Goal: Task Accomplishment & Management: Manage account settings

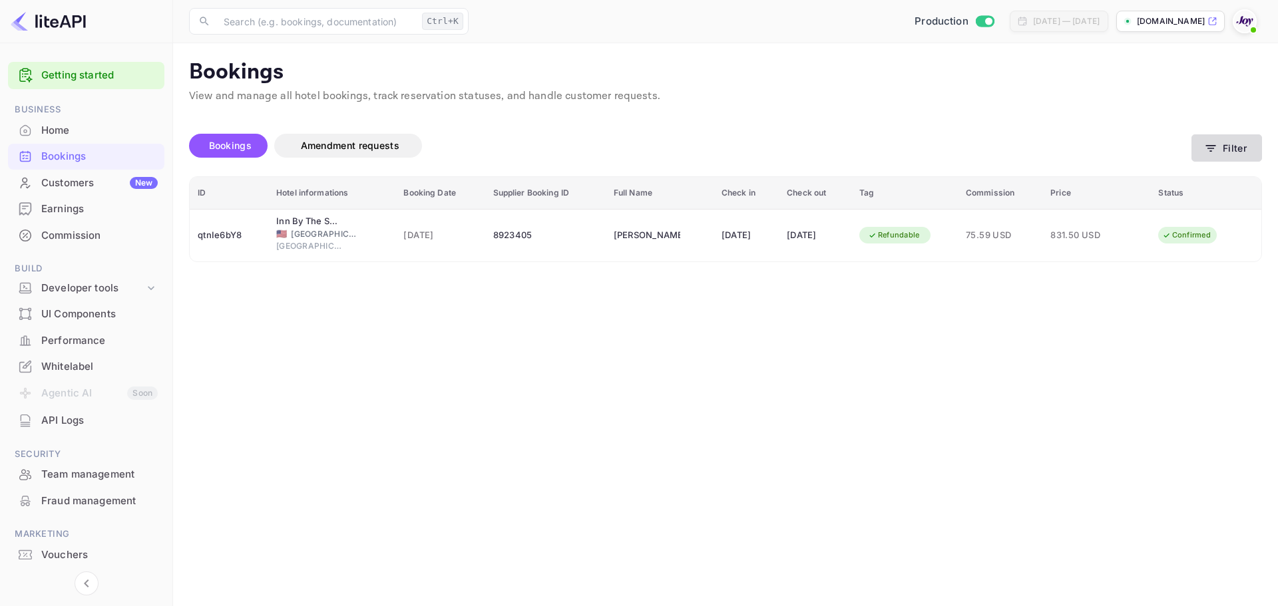
click at [633, 142] on icon "button" at bounding box center [1210, 148] width 13 height 13
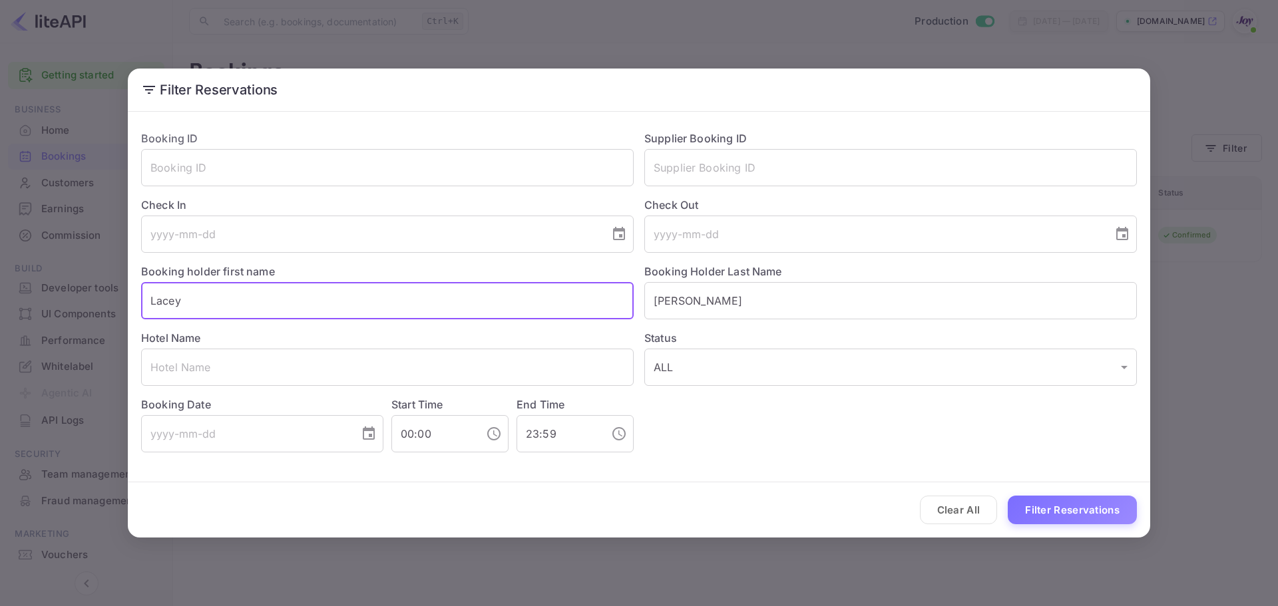
click at [344, 320] on input "Lacey" at bounding box center [387, 300] width 493 height 37
click at [344, 319] on input "Lacey" at bounding box center [387, 300] width 493 height 37
click at [633, 314] on input "[PERSON_NAME]" at bounding box center [890, 300] width 493 height 37
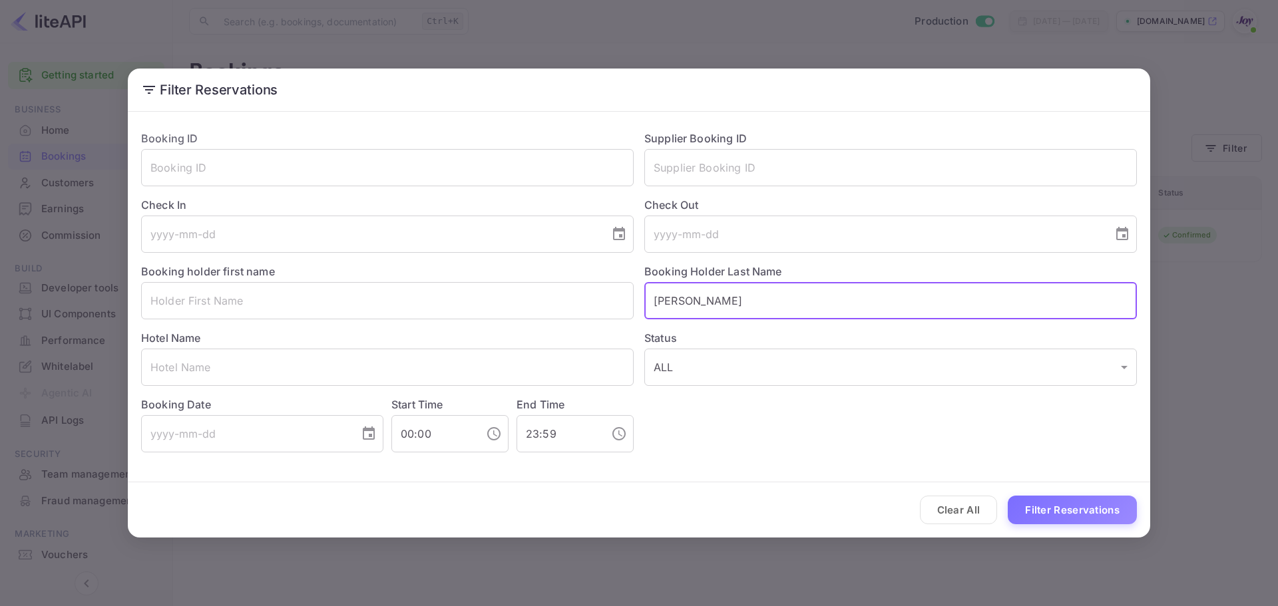
click at [633, 313] on input "[PERSON_NAME]" at bounding box center [890, 300] width 493 height 37
click at [633, 174] on input "text" at bounding box center [890, 167] width 493 height 37
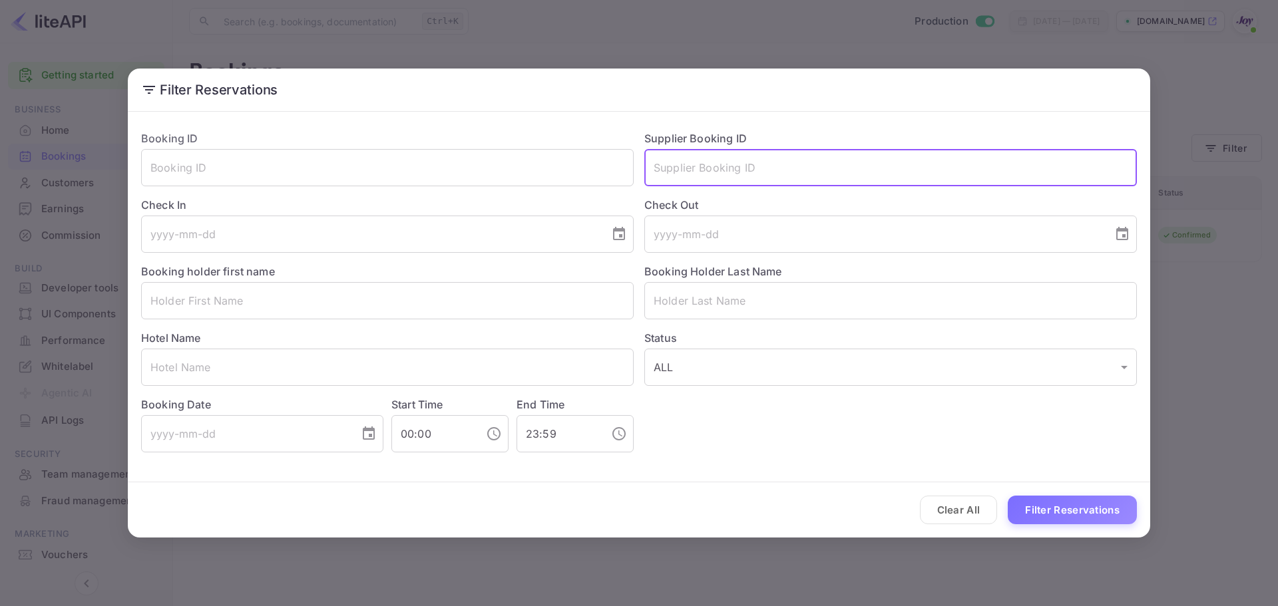
paste input "9238750"
type input "9238750"
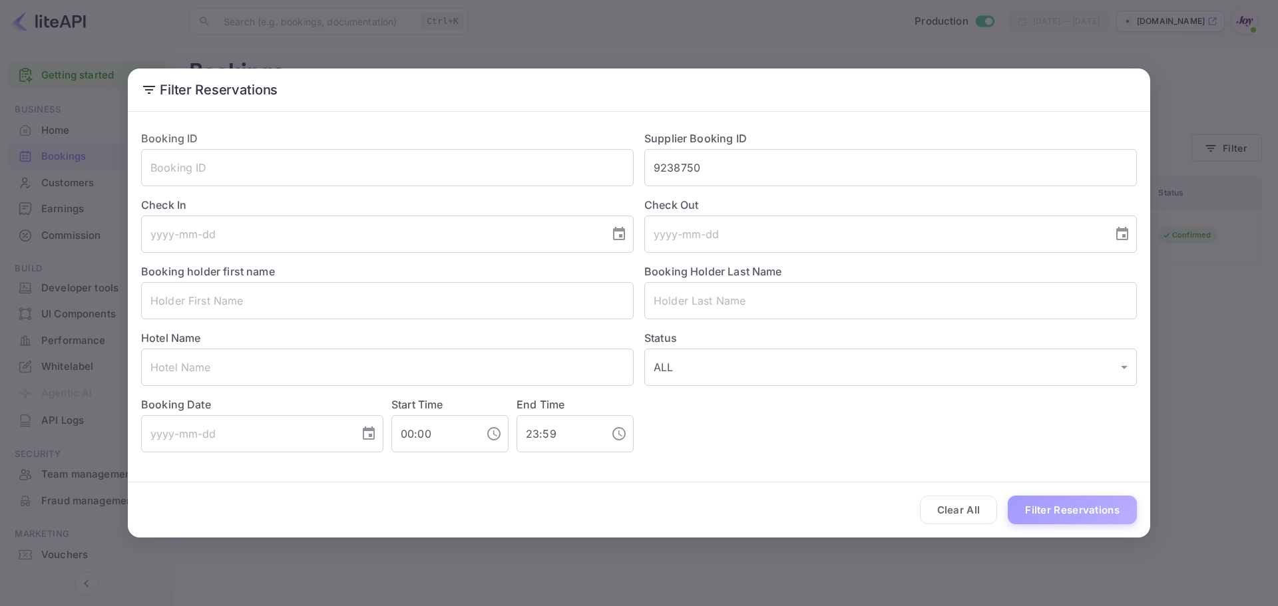
click at [633, 501] on button "Filter Reservations" at bounding box center [1072, 510] width 129 height 29
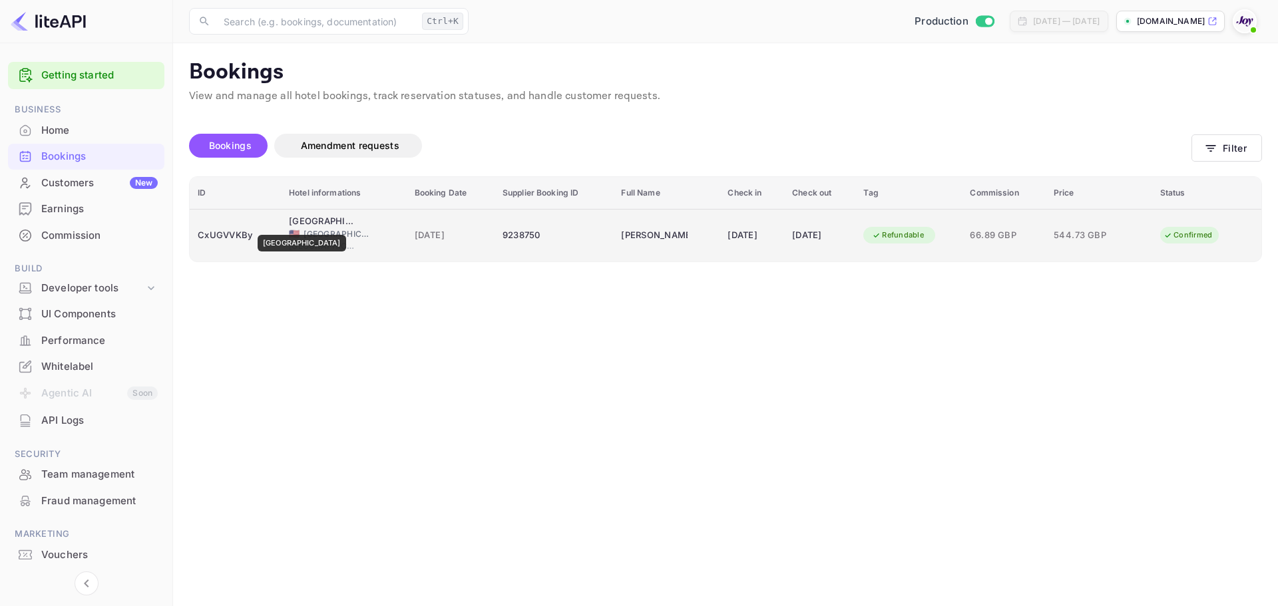
click at [315, 226] on div "[GEOGRAPHIC_DATA]" at bounding box center [322, 221] width 67 height 13
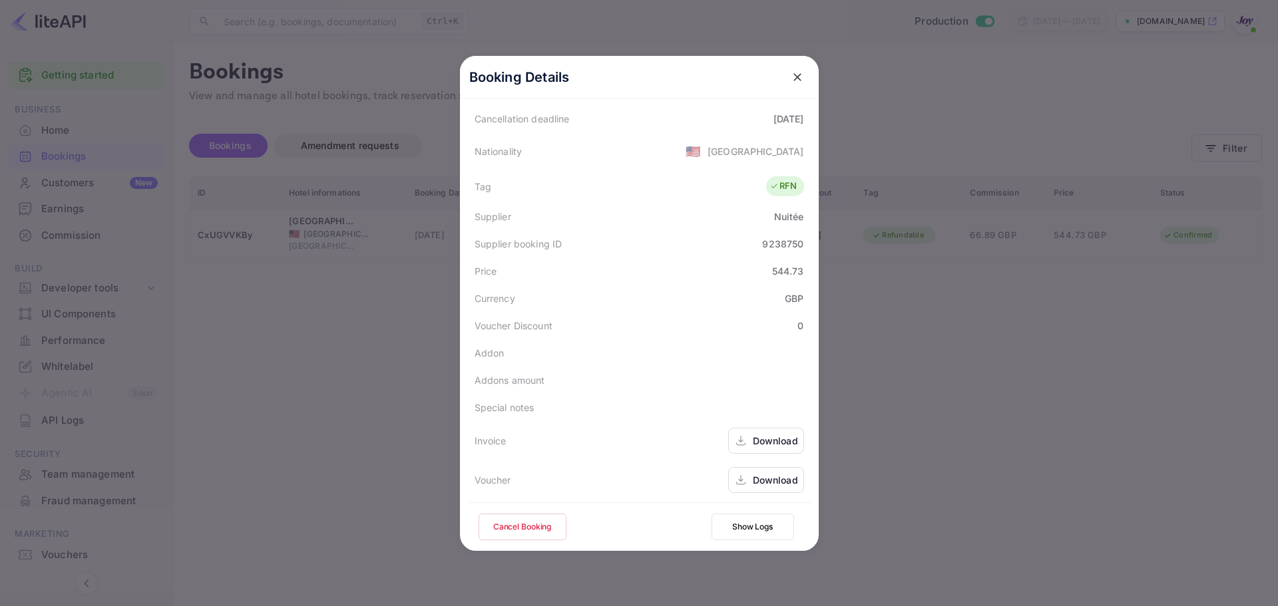
scroll to position [296, 0]
click at [633, 441] on div "Download" at bounding box center [766, 438] width 76 height 26
click at [633, 478] on div "Download" at bounding box center [775, 478] width 45 height 14
click at [633, 275] on div at bounding box center [639, 303] width 1278 height 606
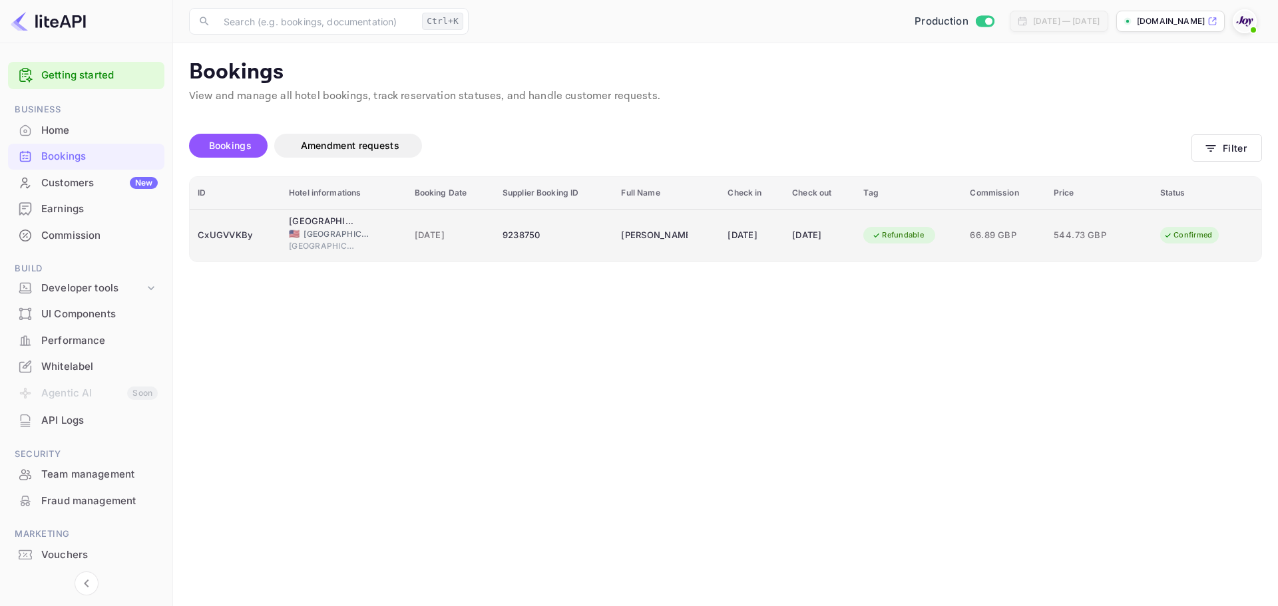
click at [304, 229] on span "[GEOGRAPHIC_DATA]" at bounding box center [337, 234] width 67 height 12
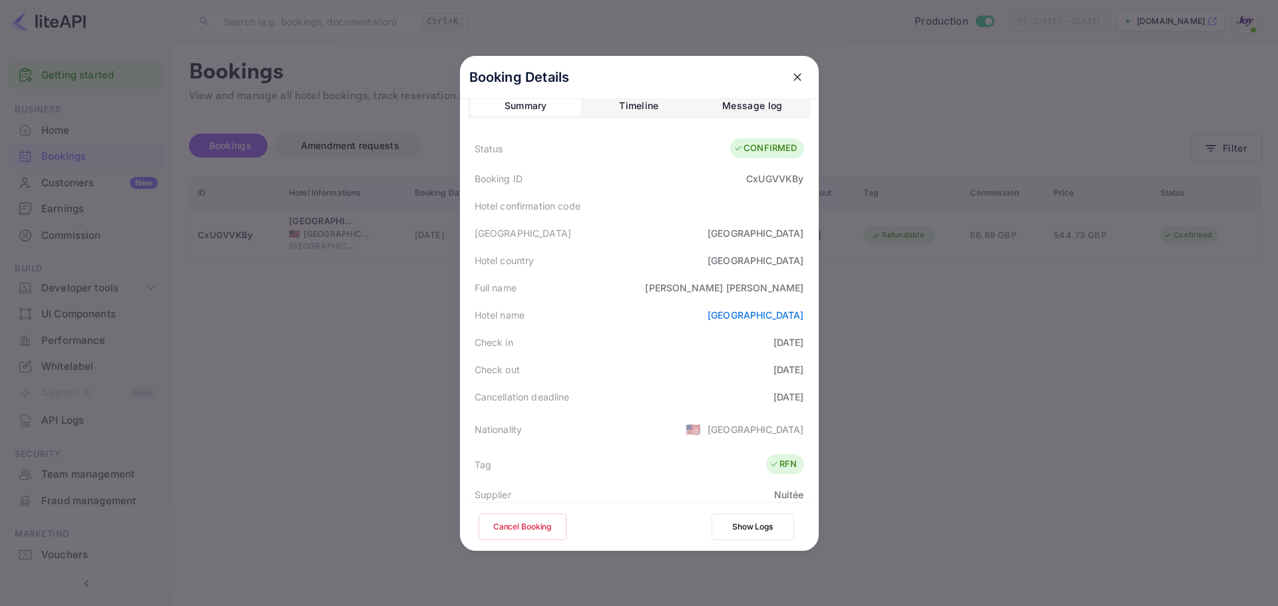
scroll to position [0, 0]
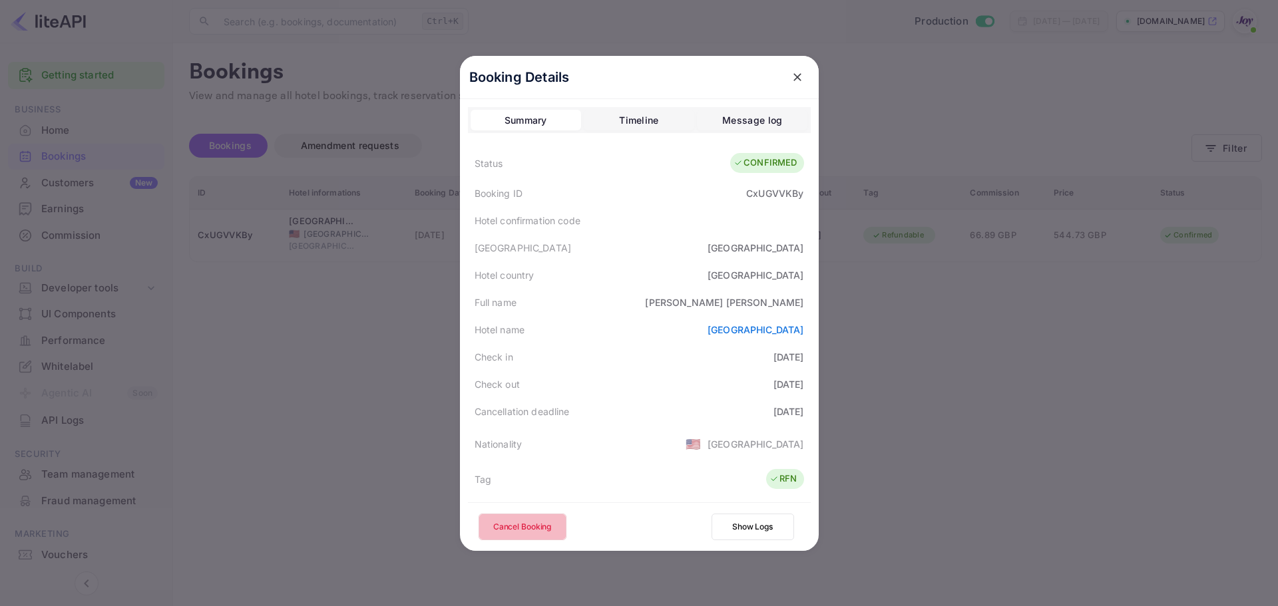
click at [480, 530] on button "Cancel Booking" at bounding box center [523, 527] width 88 height 27
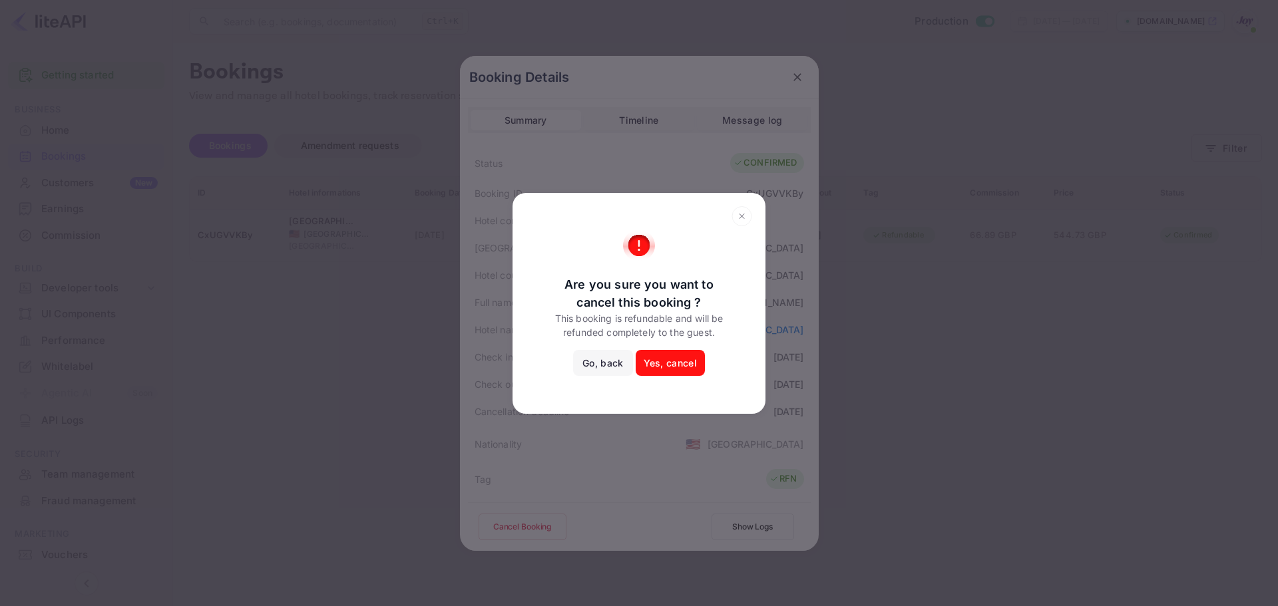
click at [600, 361] on button "Go, back" at bounding box center [602, 363] width 59 height 27
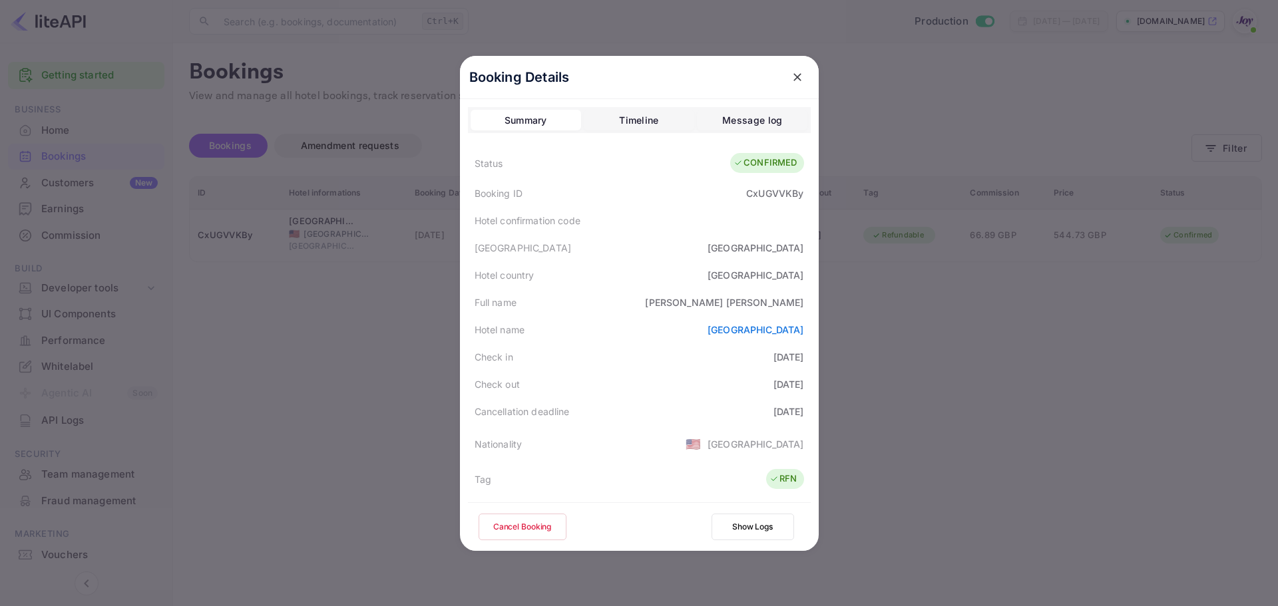
click at [531, 521] on button "Cancel Booking" at bounding box center [523, 527] width 88 height 27
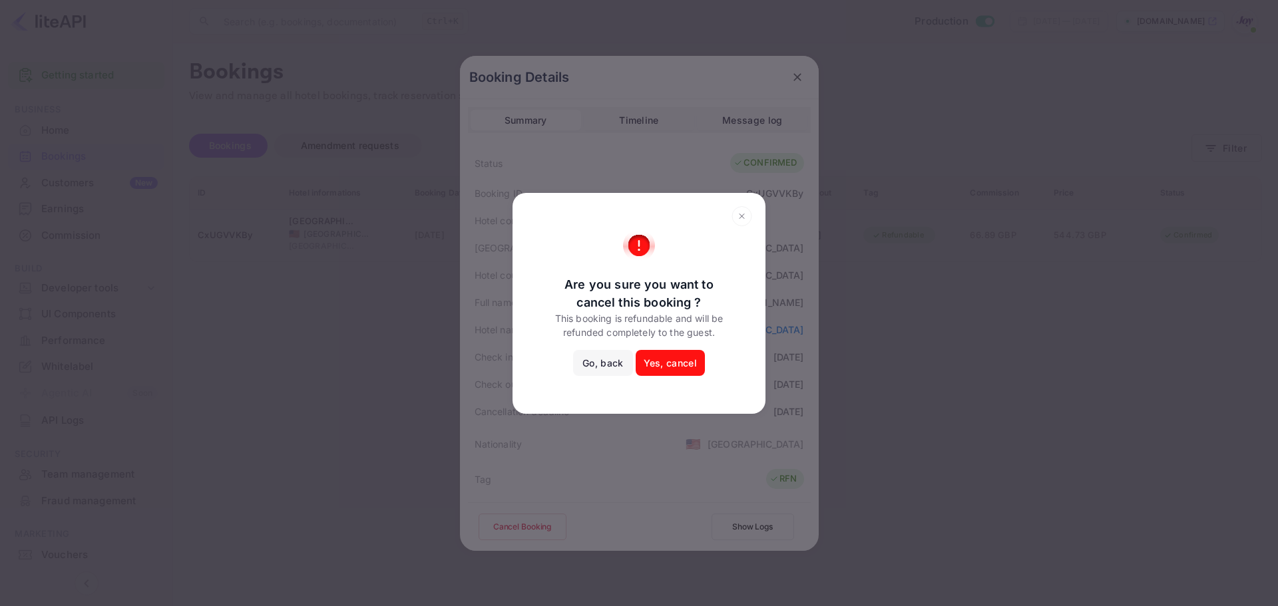
click at [633, 367] on button "Yes, cancel" at bounding box center [670, 363] width 69 height 27
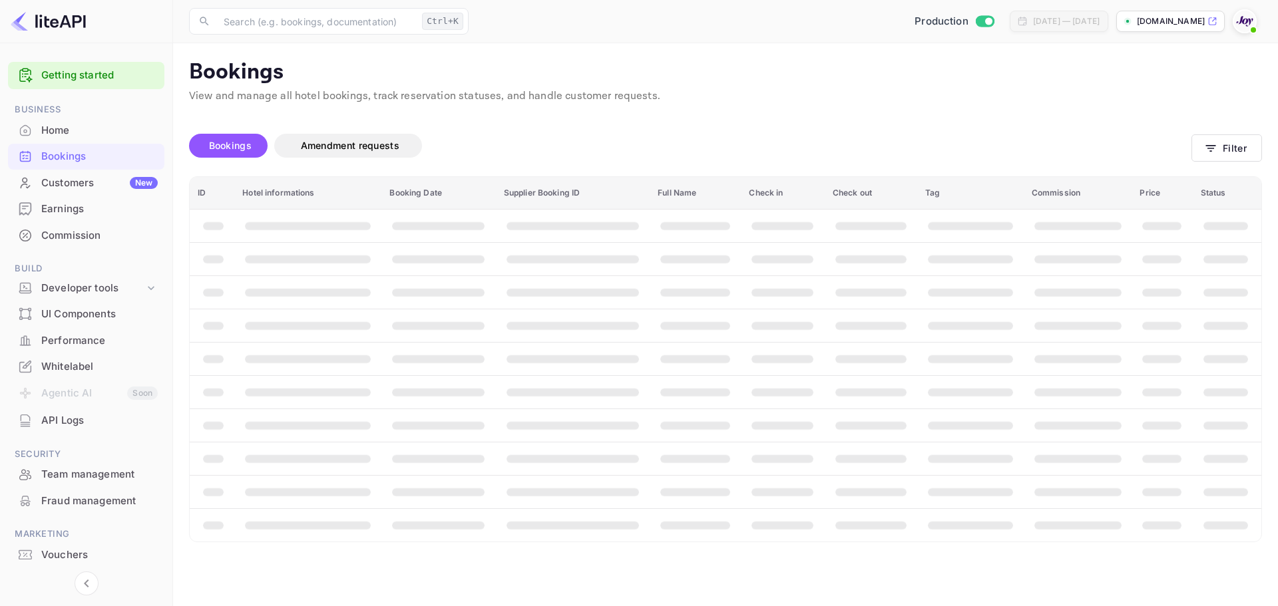
click at [1245, 17] on img at bounding box center [1244, 21] width 21 height 21
click at [1141, 138] on div "Logout" at bounding box center [1180, 138] width 153 height 32
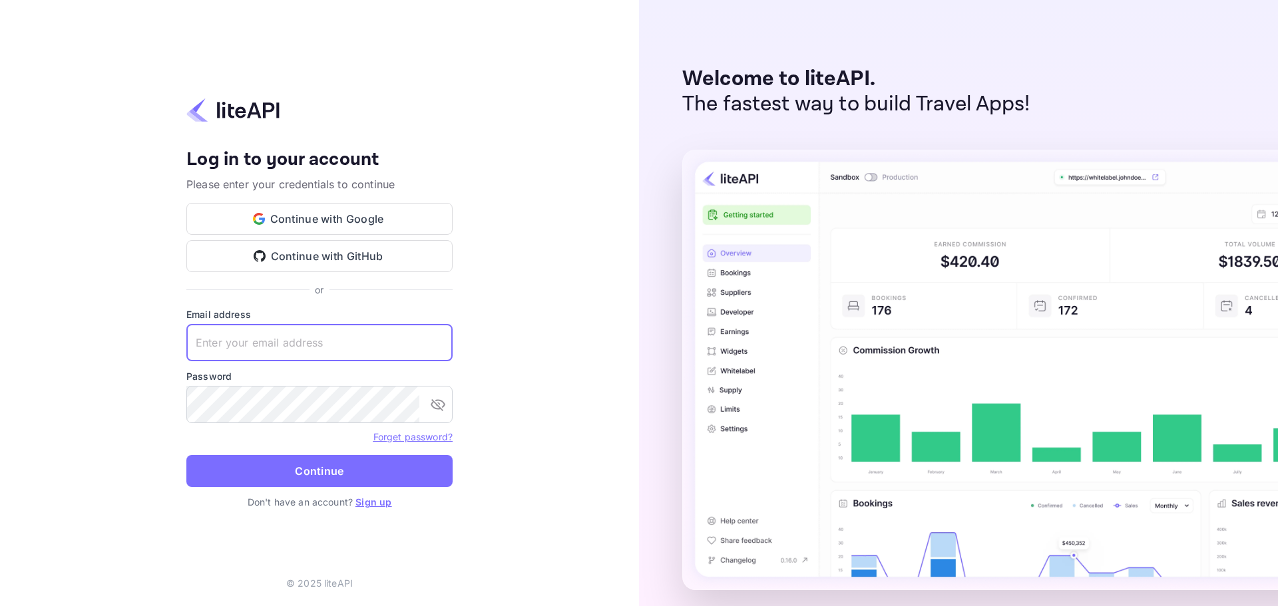
click at [264, 340] on input "text" at bounding box center [319, 342] width 266 height 37
paste input "services@withjoy.com"
type input "services@withjoy.com"
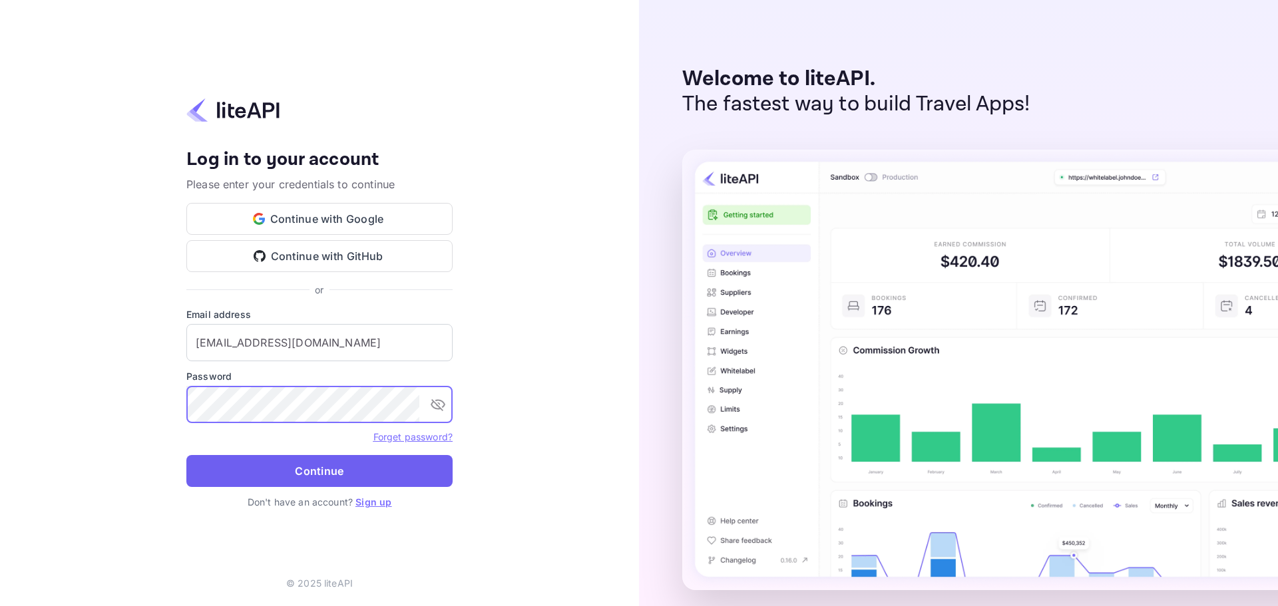
click at [302, 467] on button "Continue" at bounding box center [319, 471] width 266 height 32
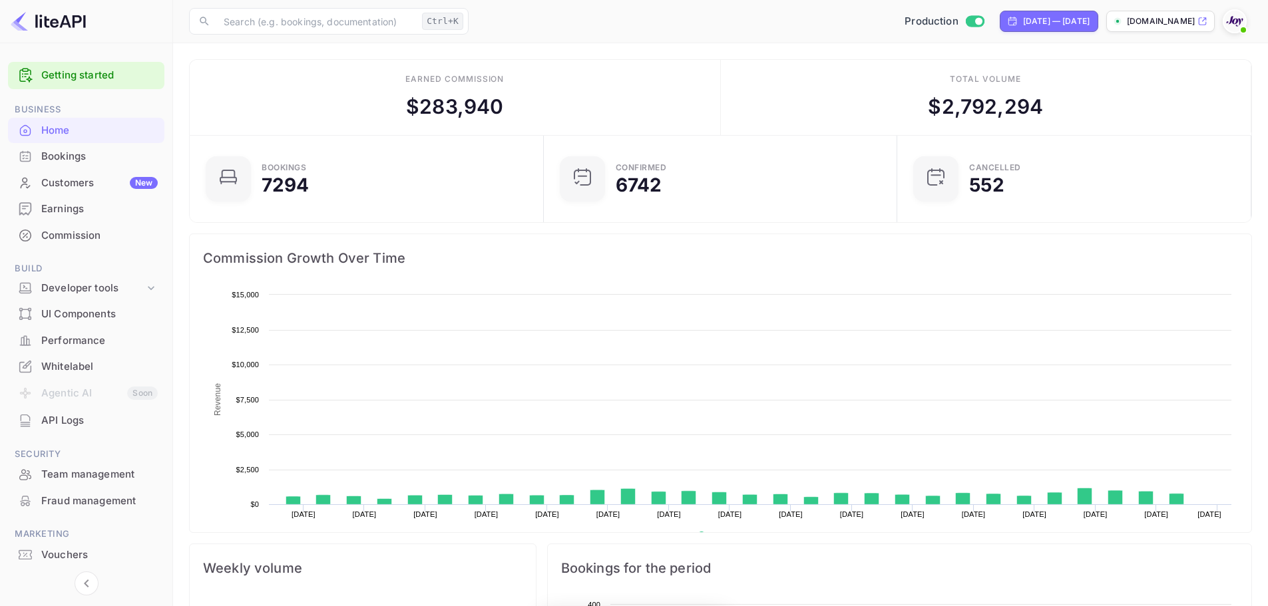
scroll to position [206, 335]
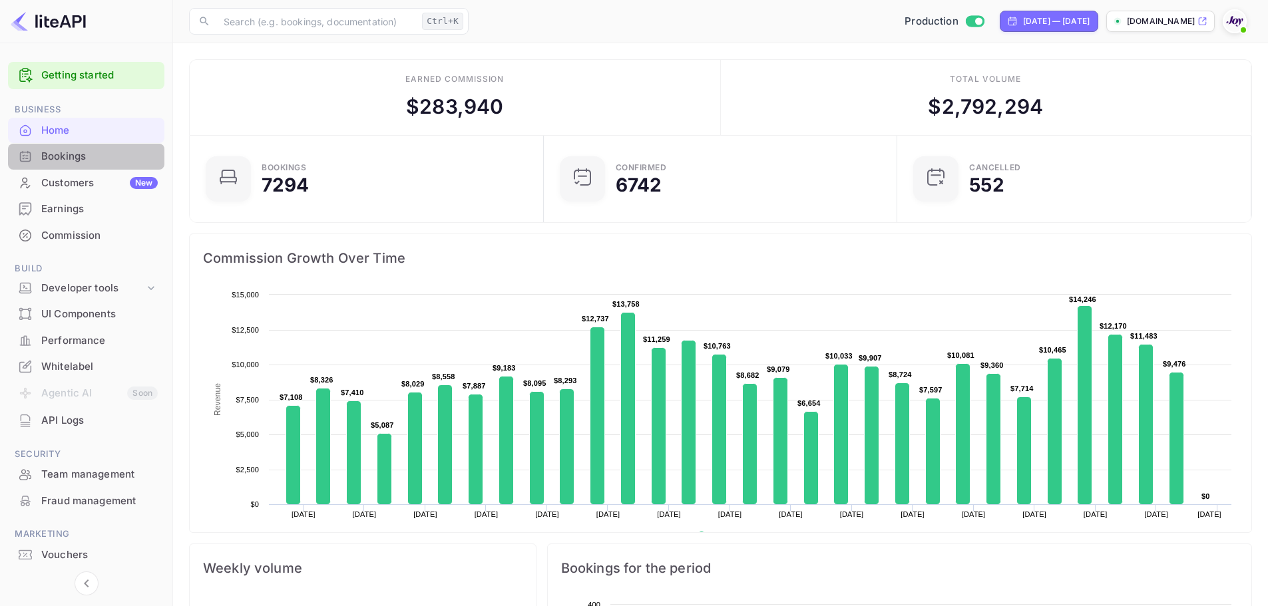
click at [67, 150] on div "Bookings" at bounding box center [99, 156] width 116 height 15
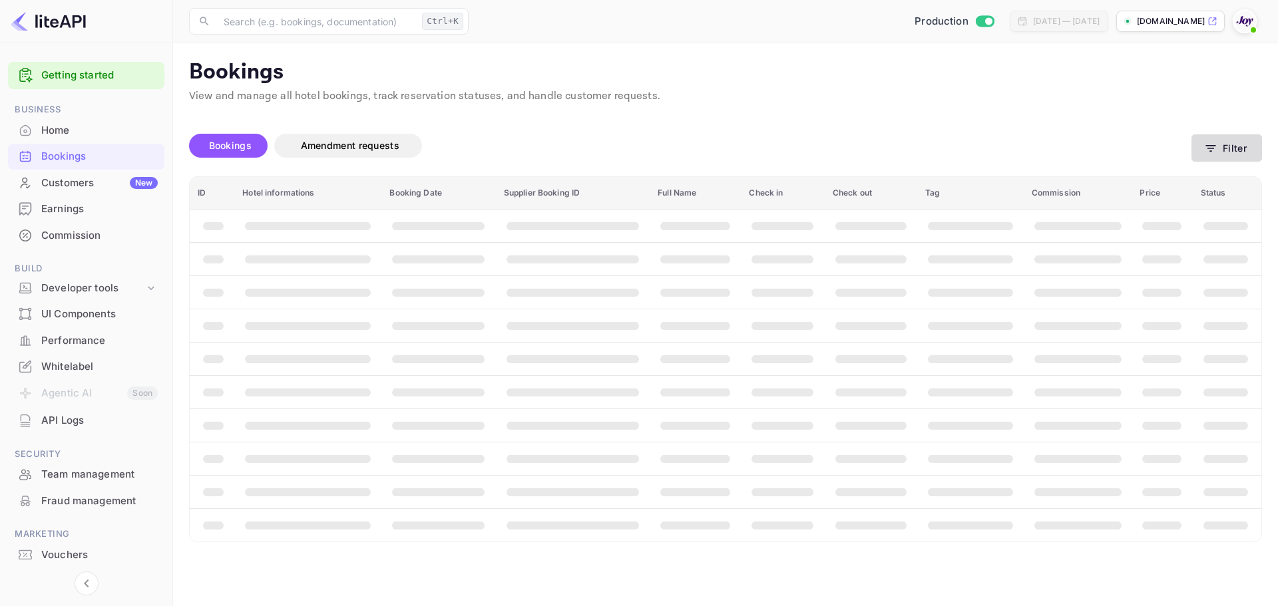
click at [1217, 142] on icon "button" at bounding box center [1210, 148] width 13 height 13
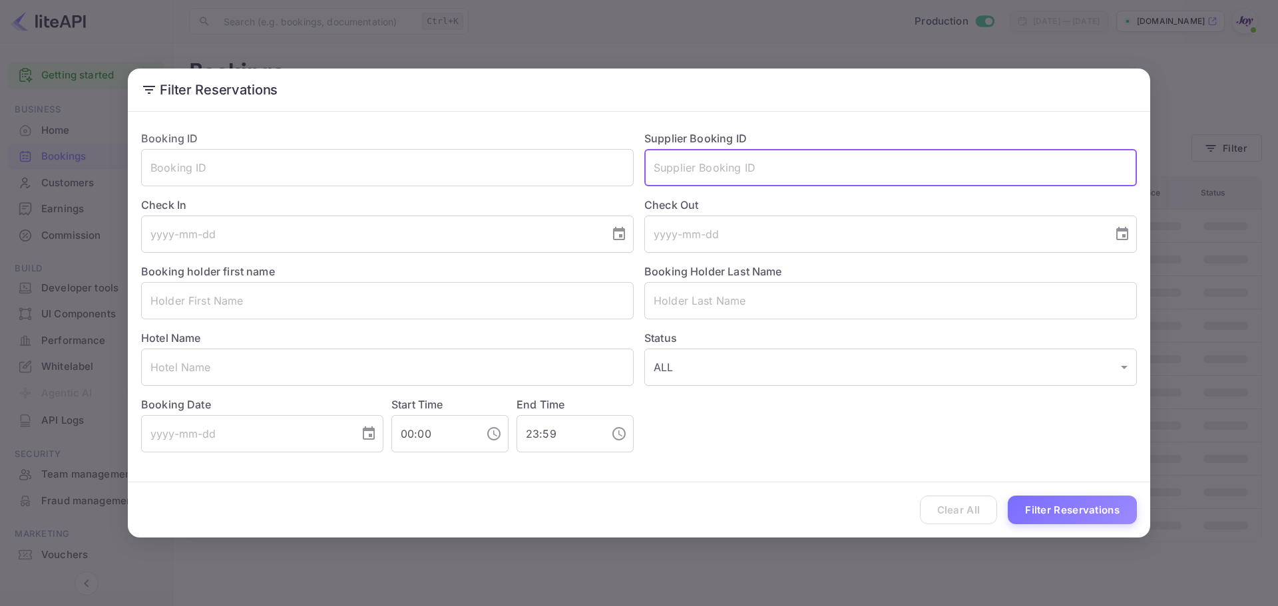
click at [679, 174] on input "text" at bounding box center [890, 167] width 493 height 37
paste input "9238750"
type input "9238750"
click at [1070, 517] on button "Filter Reservations" at bounding box center [1072, 510] width 129 height 29
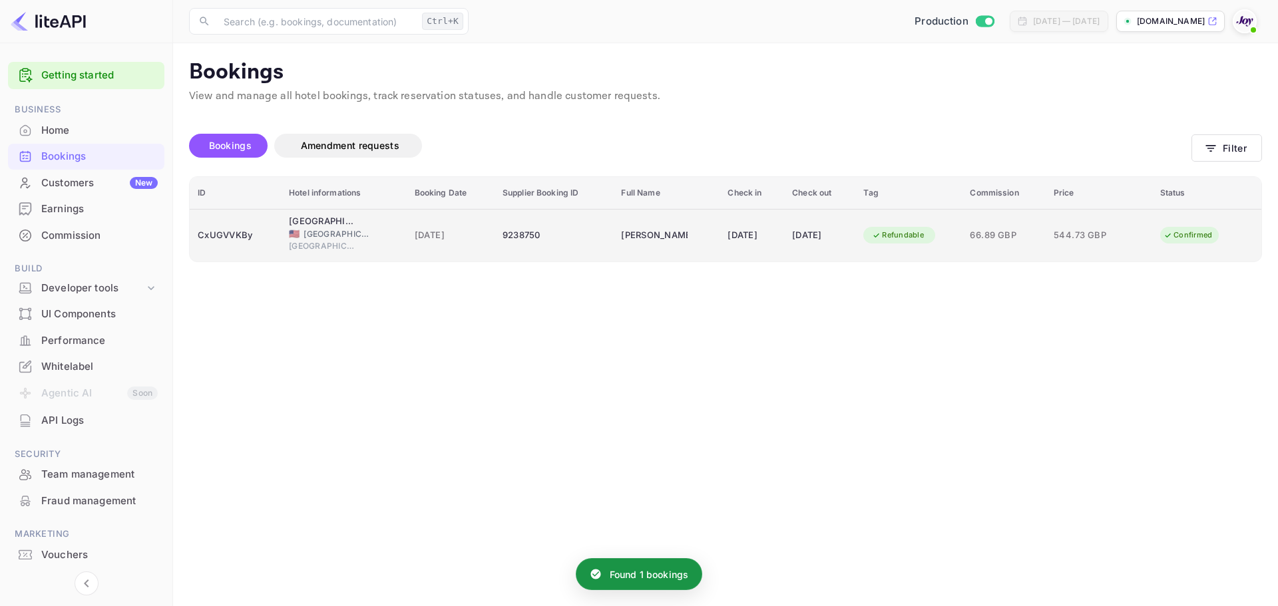
click at [321, 222] on div "[GEOGRAPHIC_DATA]" at bounding box center [322, 221] width 67 height 13
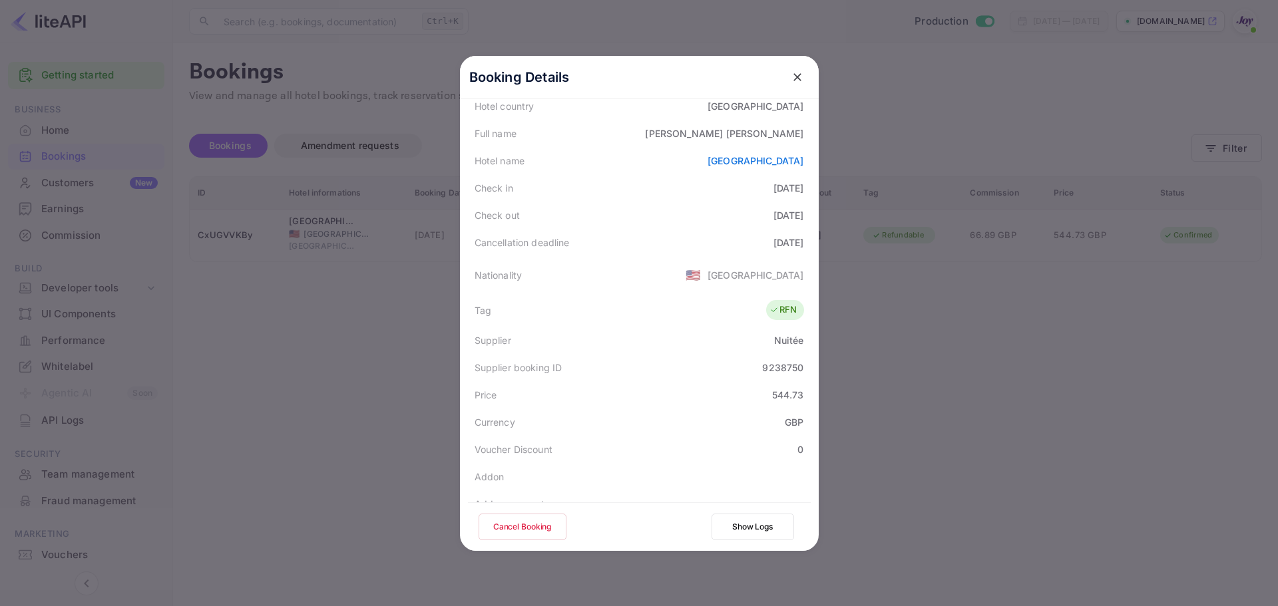
scroll to position [96, 0]
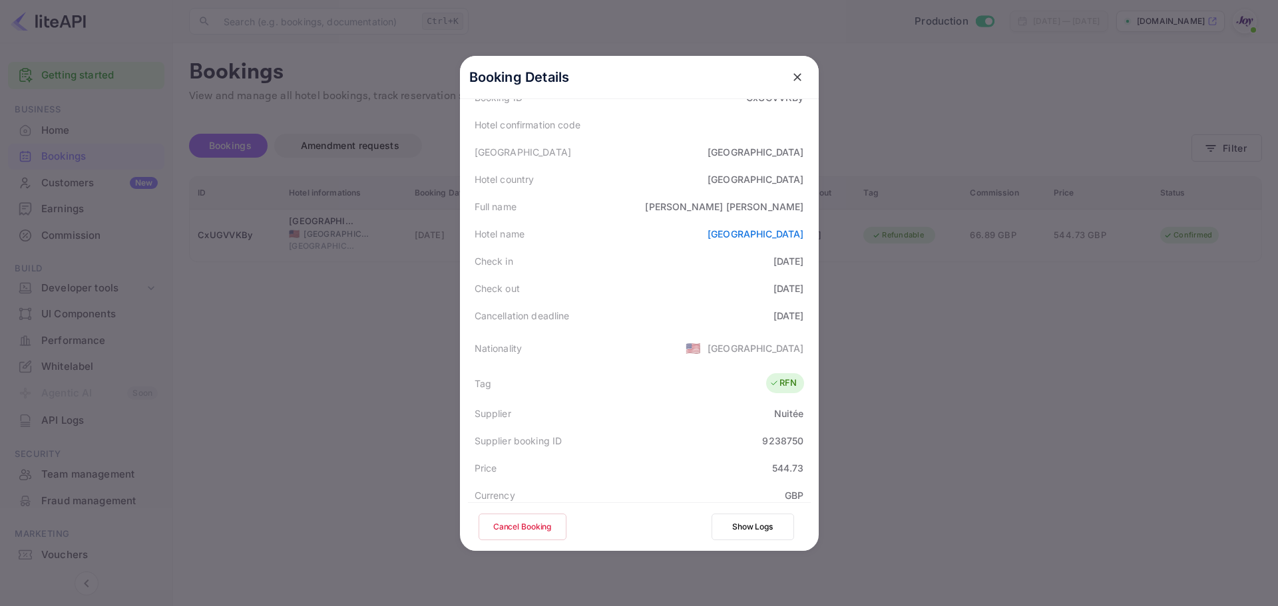
click at [503, 525] on button "Cancel Booking" at bounding box center [523, 527] width 88 height 27
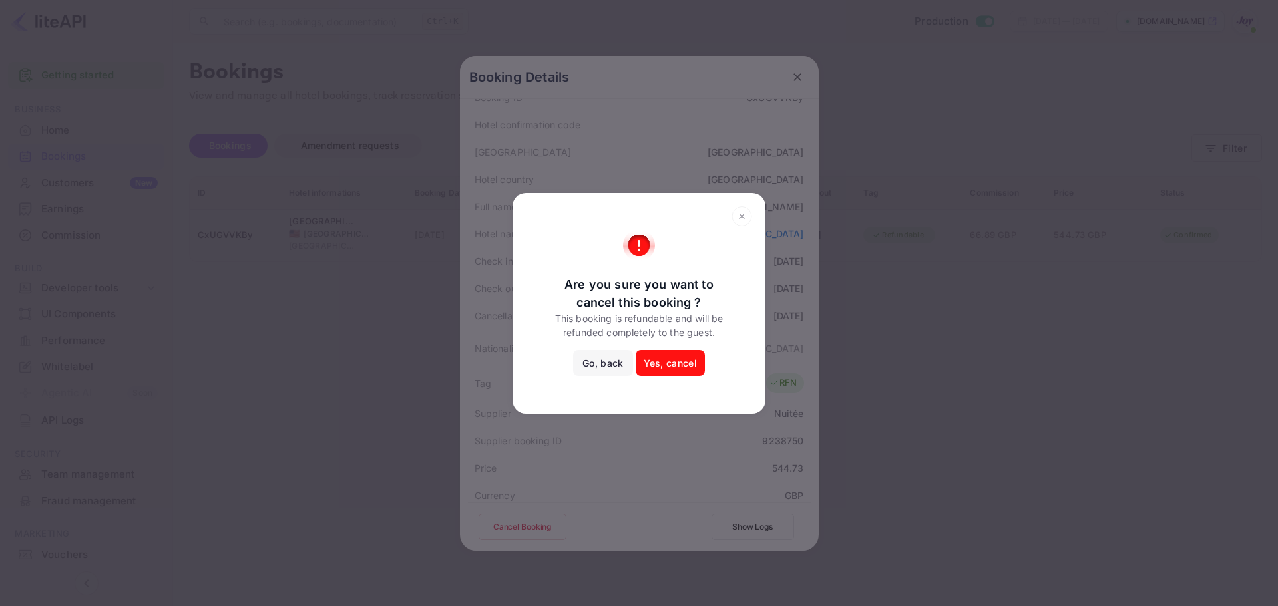
click at [667, 363] on button "Yes, cancel" at bounding box center [670, 363] width 69 height 27
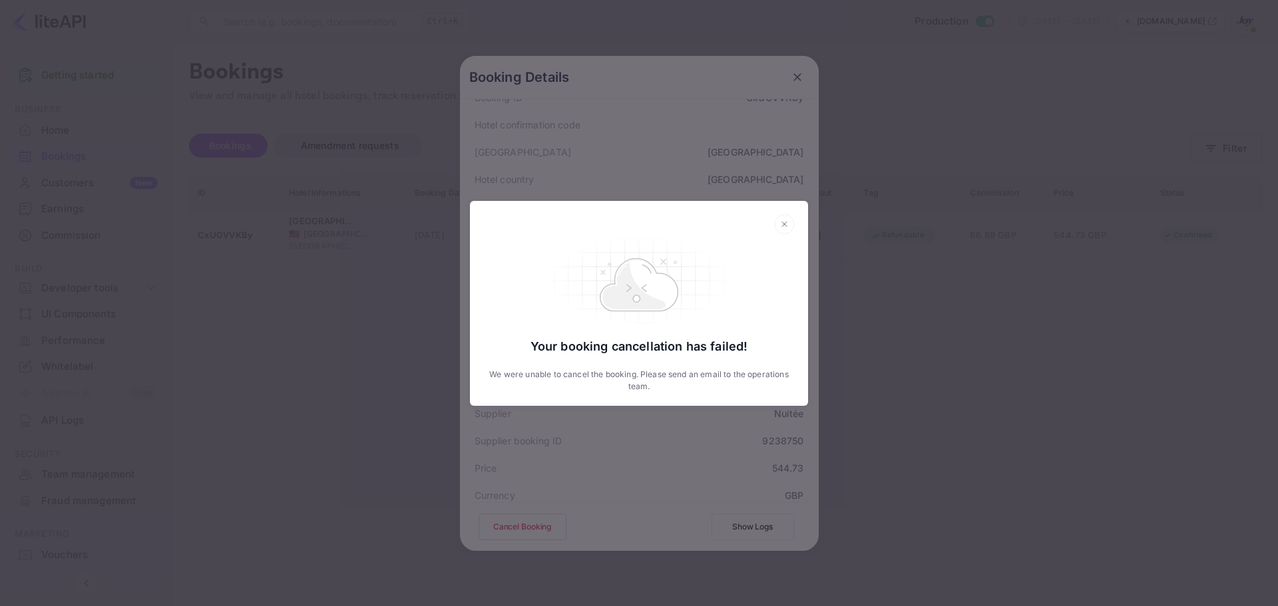
click at [665, 362] on div "Your booking cancellation has failed! We were unable to cancel the booking. Ple…" at bounding box center [639, 315] width 312 height 155
click at [783, 224] on icon at bounding box center [784, 224] width 21 height 20
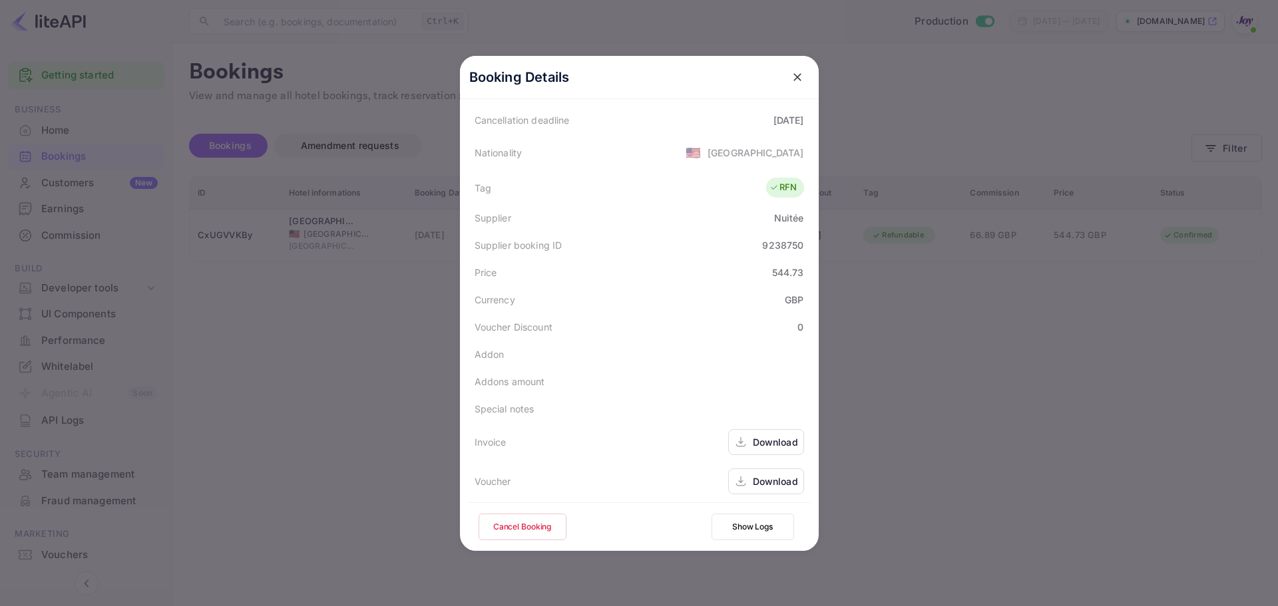
scroll to position [296, 0]
click at [793, 90] on div "Booking Details" at bounding box center [639, 77] width 359 height 43
click at [794, 74] on icon "close" at bounding box center [797, 77] width 13 height 13
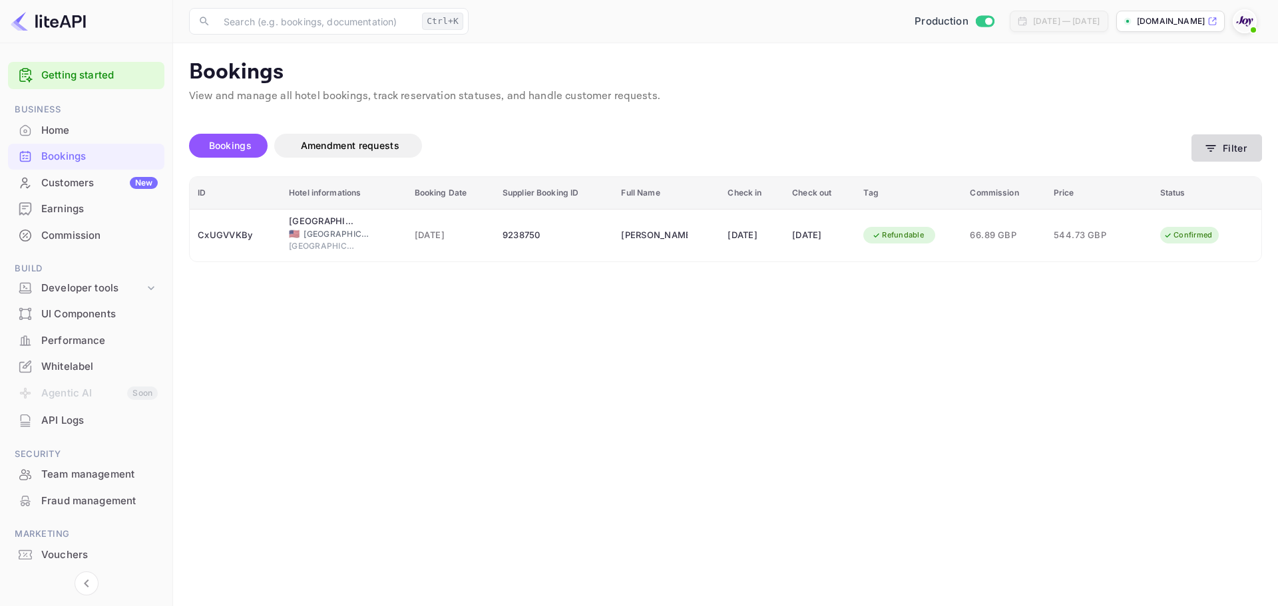
click at [1229, 144] on button "Filter" at bounding box center [1226, 147] width 71 height 27
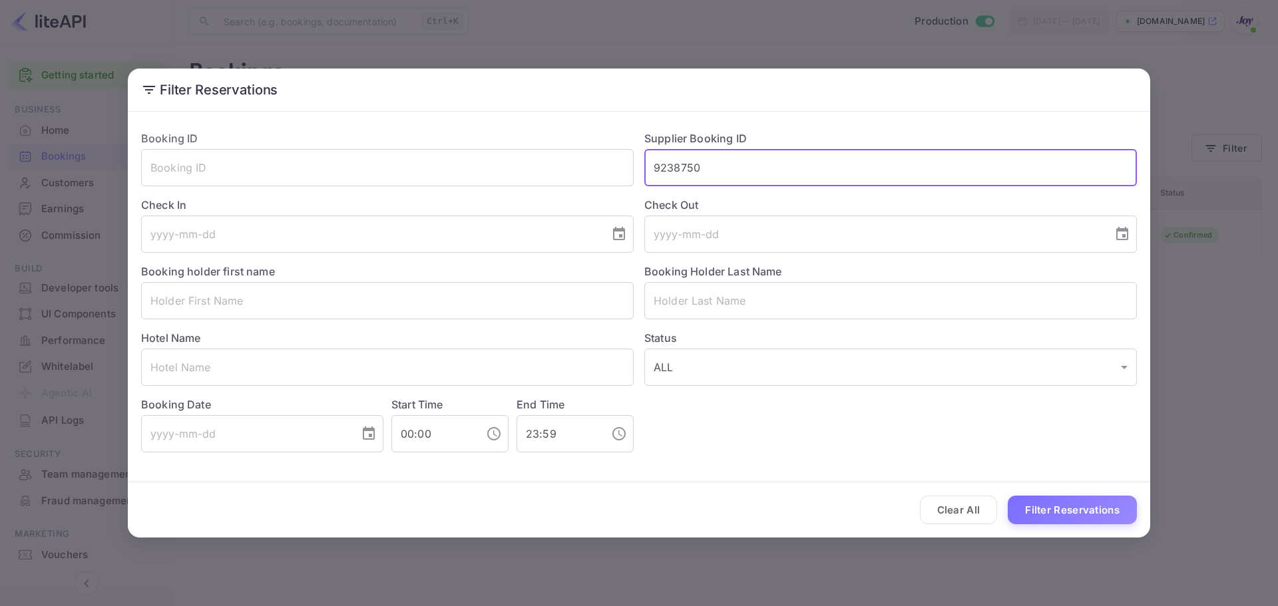
click at [719, 164] on input "9238750" at bounding box center [890, 167] width 493 height 37
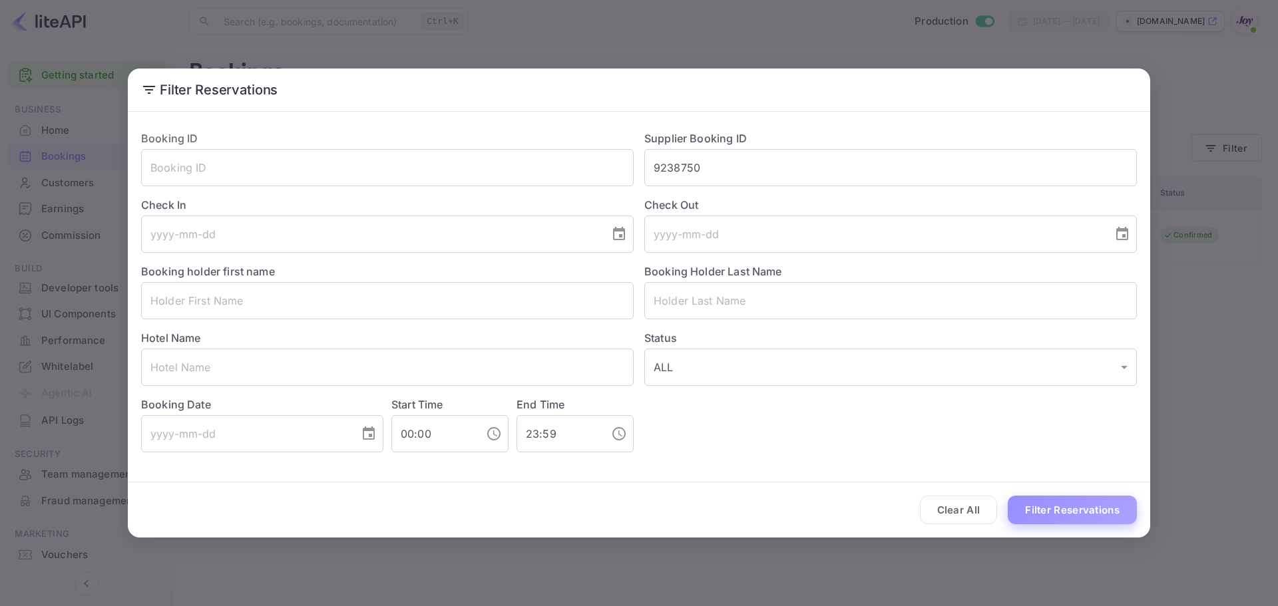
click at [1066, 509] on button "Filter Reservations" at bounding box center [1072, 510] width 129 height 29
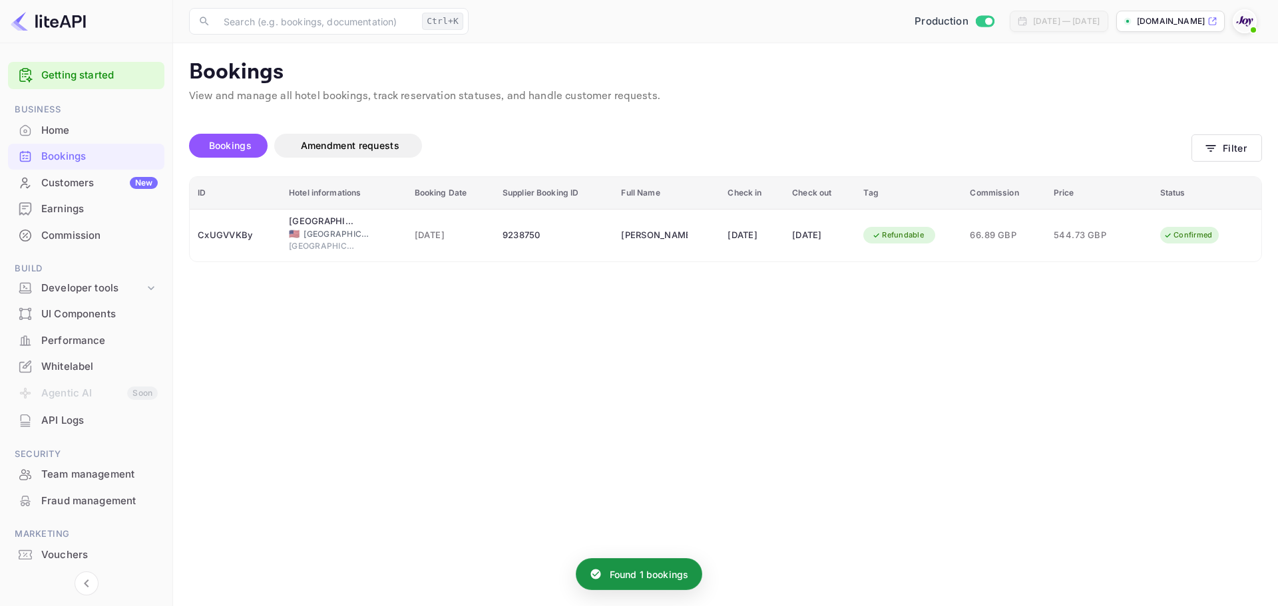
click at [531, 264] on main "Bookings View and manage all hotel bookings, track reservation statuses, and ha…" at bounding box center [725, 324] width 1105 height 563
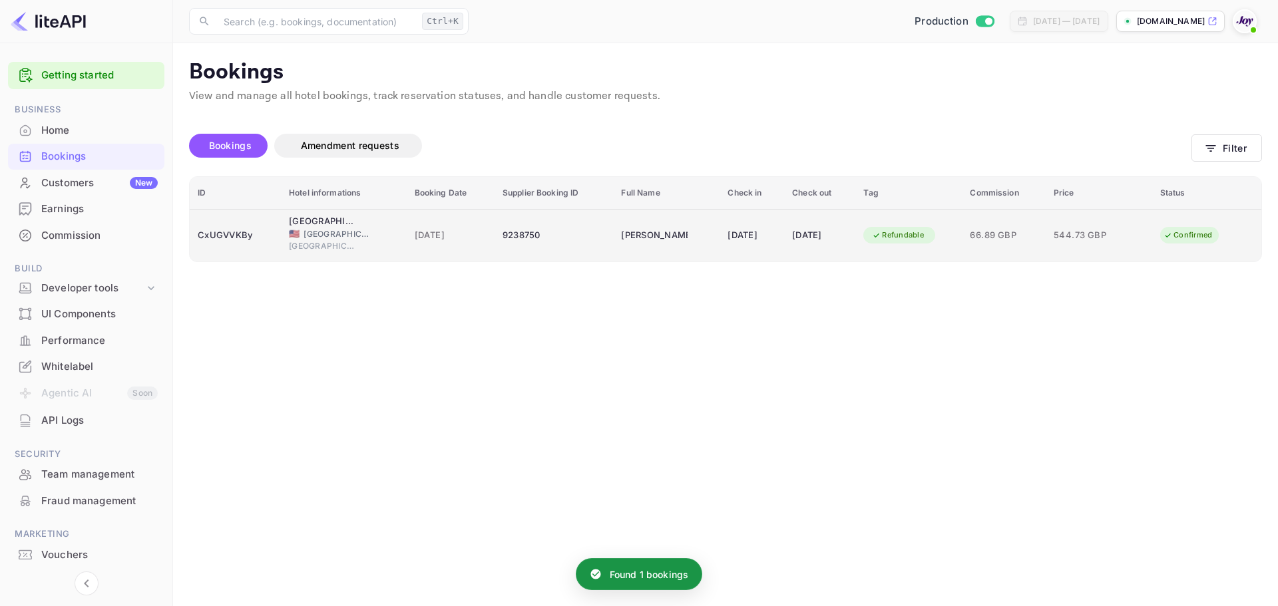
click at [527, 242] on div "9238750" at bounding box center [554, 235] width 103 height 21
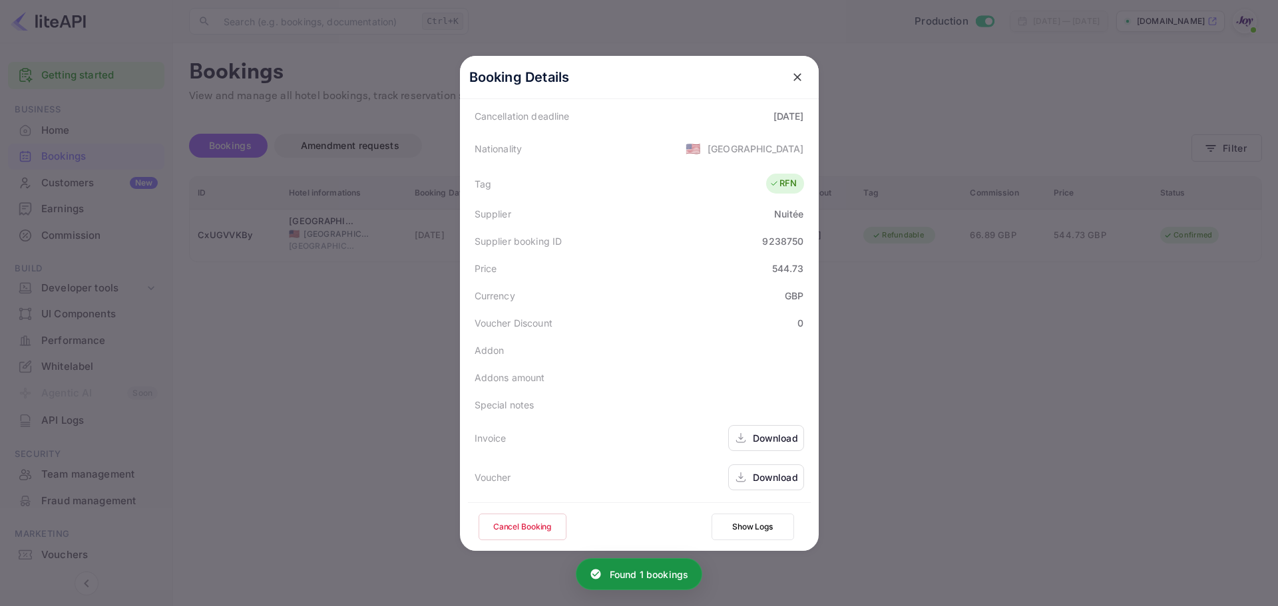
click at [533, 528] on button "Cancel Booking" at bounding box center [523, 527] width 88 height 27
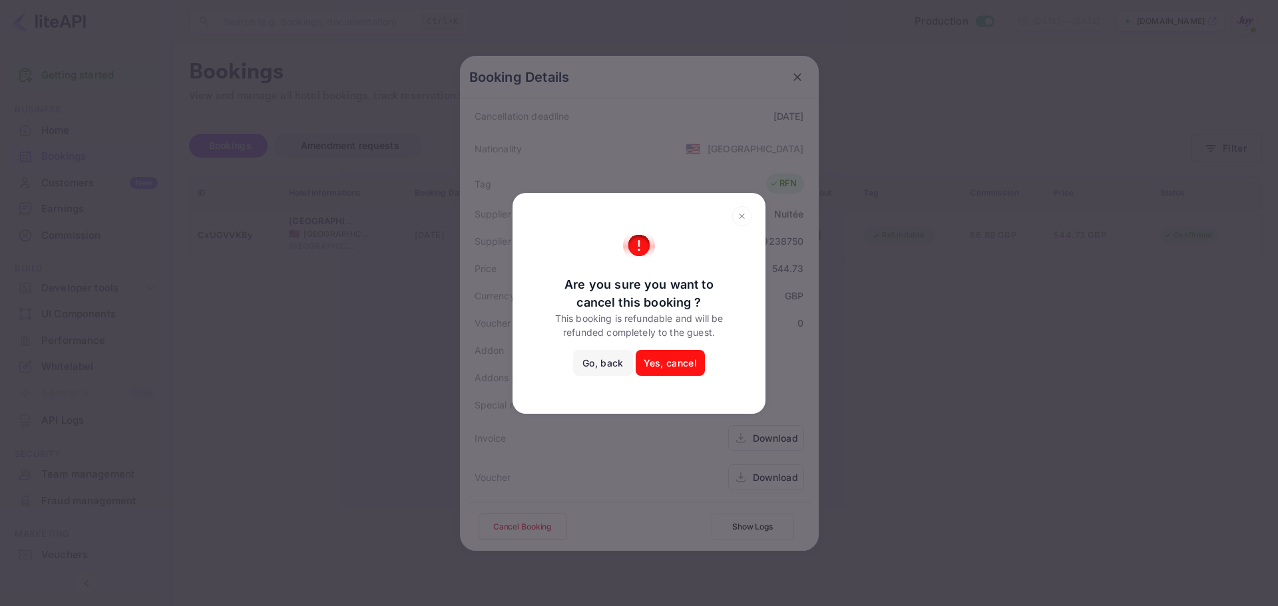
click at [663, 354] on button "Yes, cancel" at bounding box center [670, 363] width 69 height 27
